Goal: Task Accomplishment & Management: Manage account settings

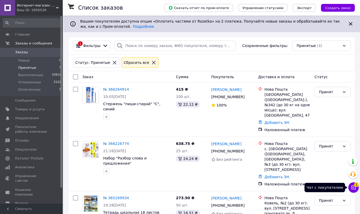
click at [353, 188] on icon at bounding box center [352, 187] width 5 height 5
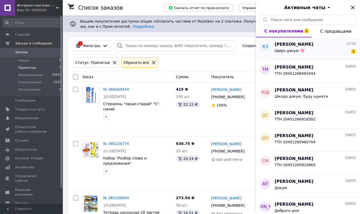
click at [312, 49] on div "Щиро дякую 🩷 1" at bounding box center [314, 52] width 81 height 8
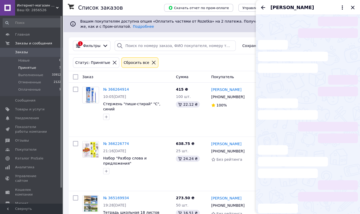
scroll to position [178, 0]
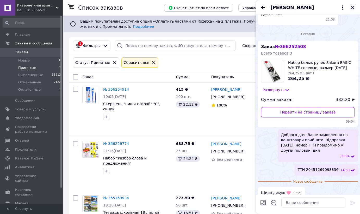
click at [352, 7] on icon "Закрыть" at bounding box center [352, 7] width 6 height 6
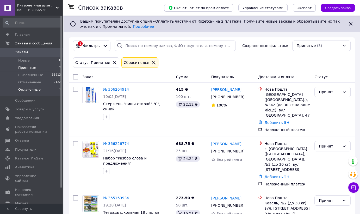
click at [34, 90] on span "Оплаченные" at bounding box center [29, 89] width 22 height 5
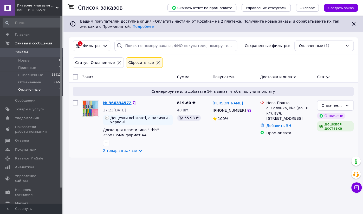
click at [119, 103] on link "№ 366334572" at bounding box center [117, 103] width 28 height 4
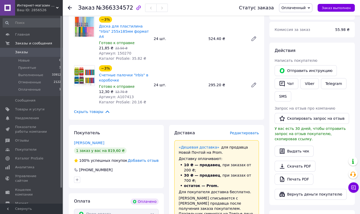
scroll to position [94, 0]
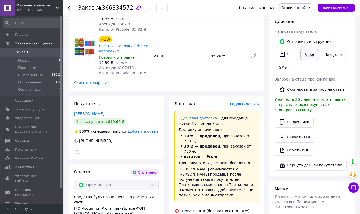
click at [309, 54] on link "Viber" at bounding box center [309, 54] width 18 height 11
click at [16, 51] on span "Заказы" at bounding box center [21, 52] width 13 height 5
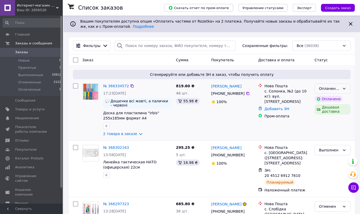
click at [337, 87] on div "Оплаченный" at bounding box center [328, 89] width 21 height 6
click at [333, 100] on li "Принят" at bounding box center [332, 99] width 36 height 9
click at [21, 51] on span "Заказы" at bounding box center [21, 52] width 13 height 5
